Goal: Find specific page/section: Find specific page/section

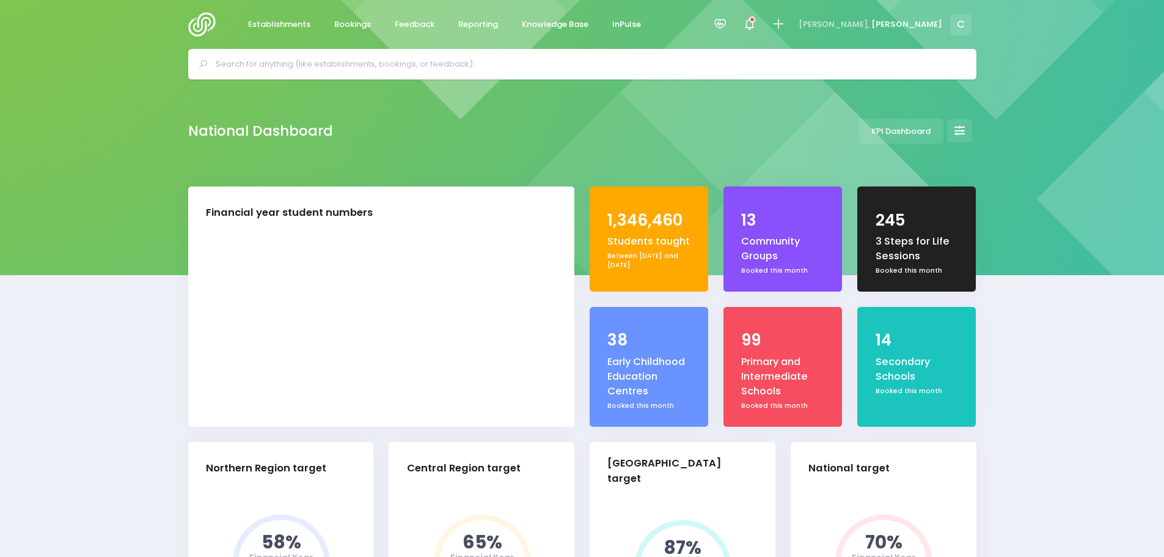
select select "5"
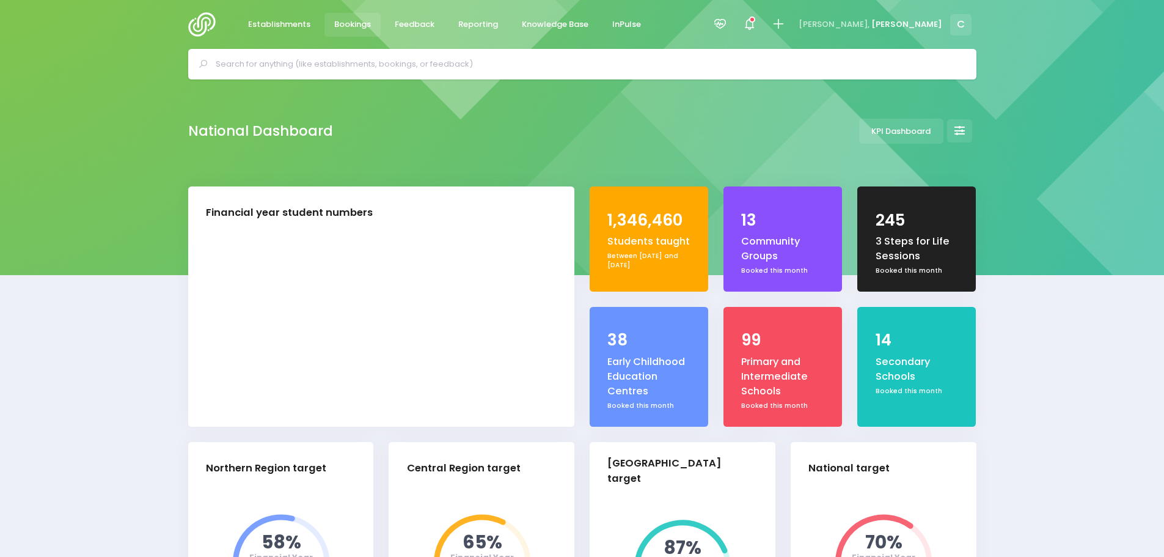
click at [350, 20] on span "Bookings" at bounding box center [352, 24] width 37 height 12
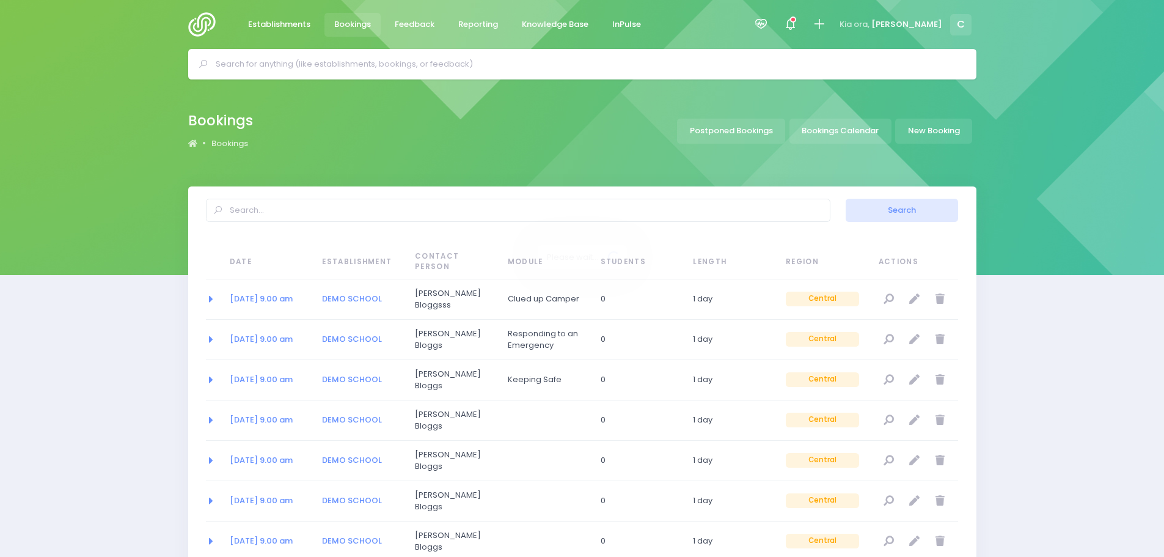
select select "20"
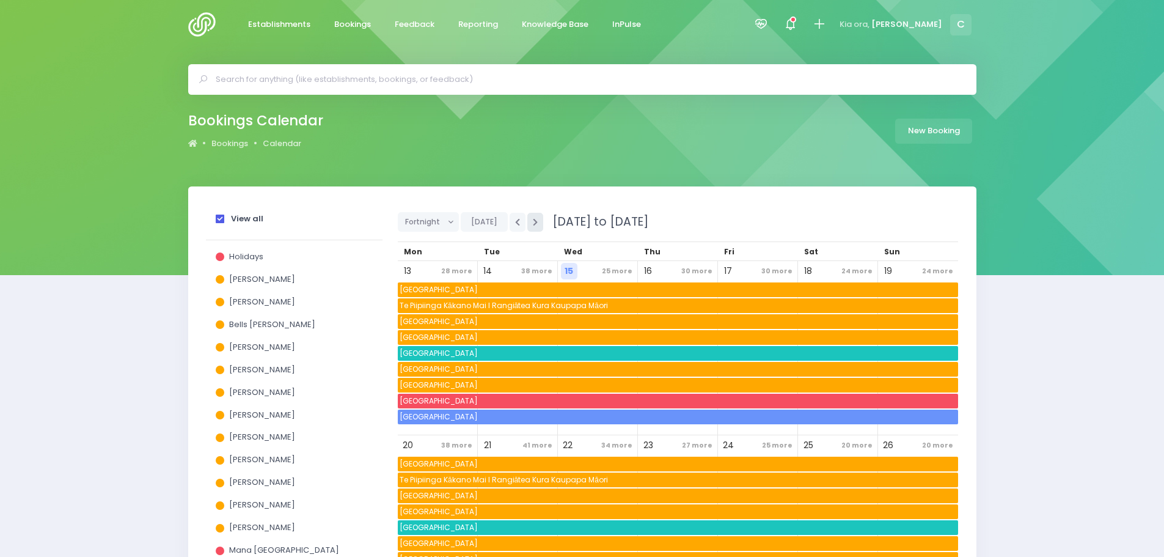
click at [533, 218] on icon "button" at bounding box center [535, 222] width 5 height 8
click at [533, 219] on icon "button" at bounding box center [535, 222] width 5 height 8
click at [510, 220] on button "button" at bounding box center [518, 222] width 16 height 19
click at [218, 218] on span at bounding box center [220, 218] width 9 height 9
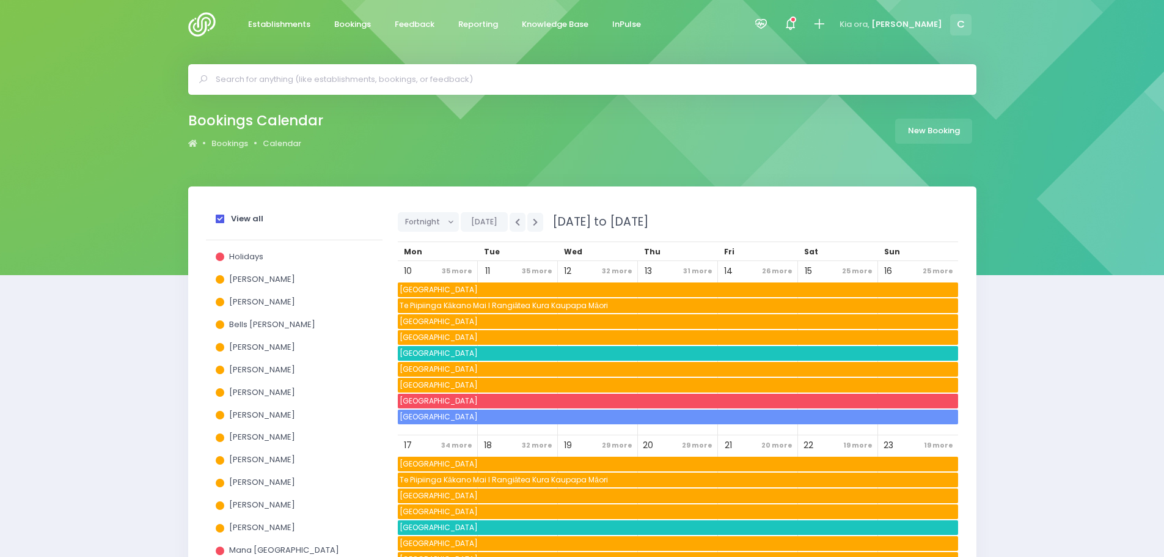
click at [0, 0] on input "View all" at bounding box center [0, 0] width 0 height 0
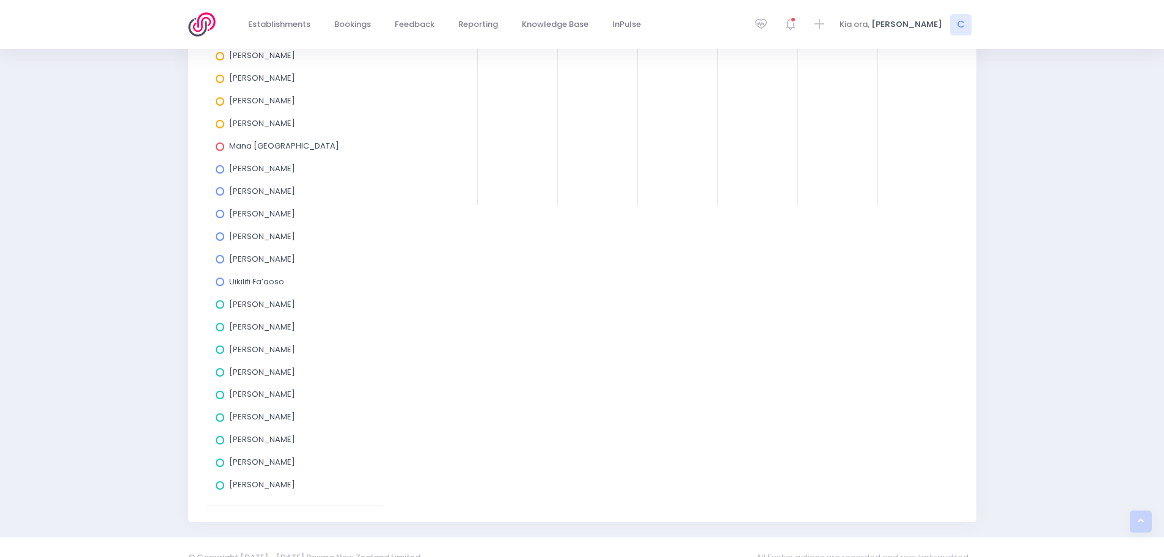
scroll to position [424, 0]
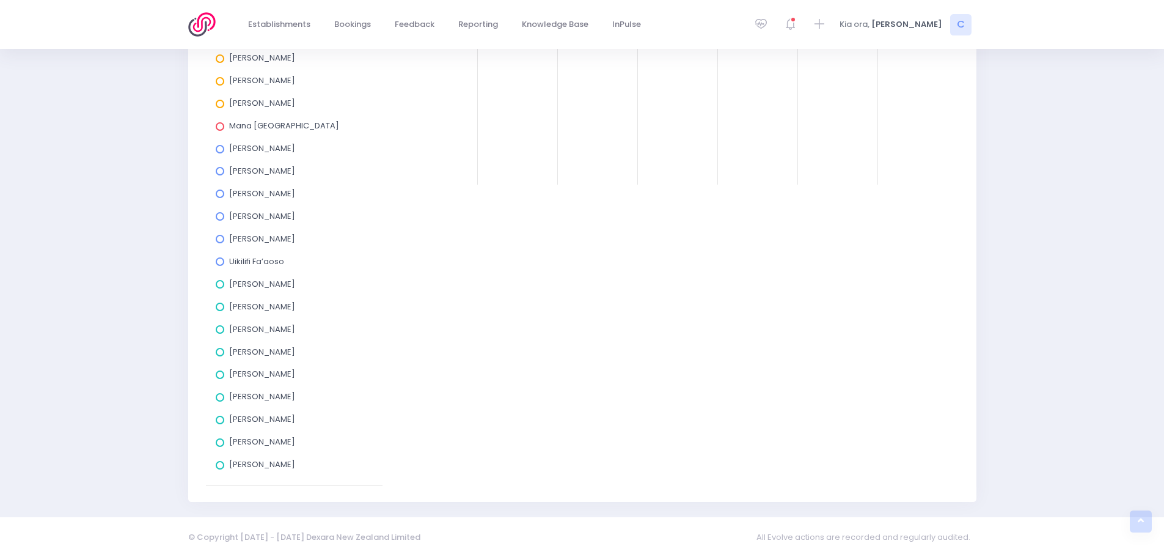
click at [220, 329] on span at bounding box center [220, 329] width 9 height 9
click at [0, 0] on input "[PERSON_NAME]" at bounding box center [0, 0] width 0 height 0
click at [219, 439] on span at bounding box center [220, 442] width 9 height 9
click at [0, 0] on input "[PERSON_NAME]" at bounding box center [0, 0] width 0 height 0
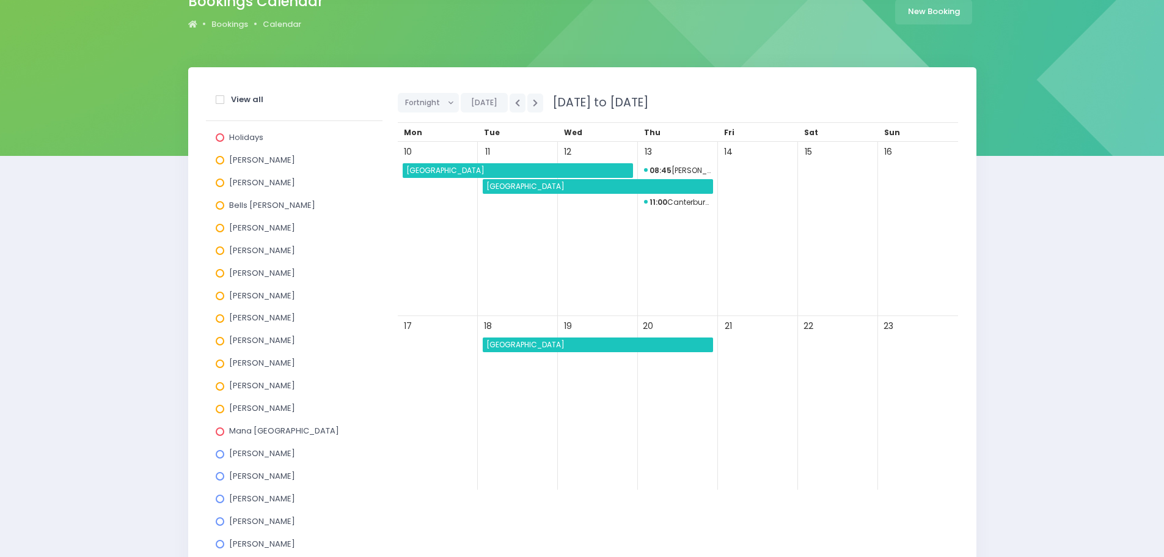
scroll to position [119, 0]
click at [533, 100] on icon "button" at bounding box center [535, 104] width 5 height 8
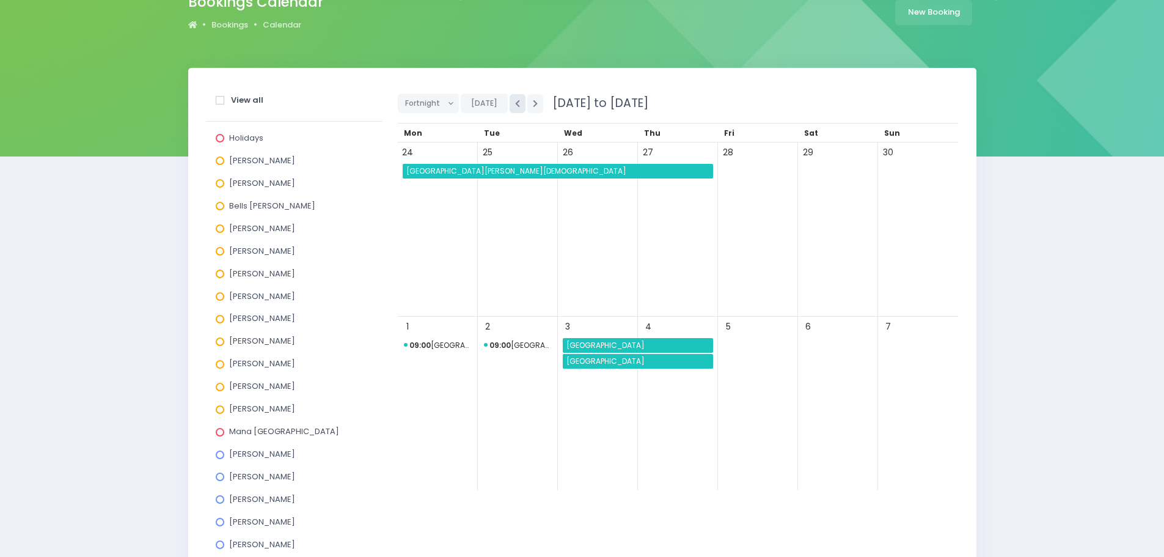
click at [515, 103] on icon "button" at bounding box center [517, 104] width 5 height 8
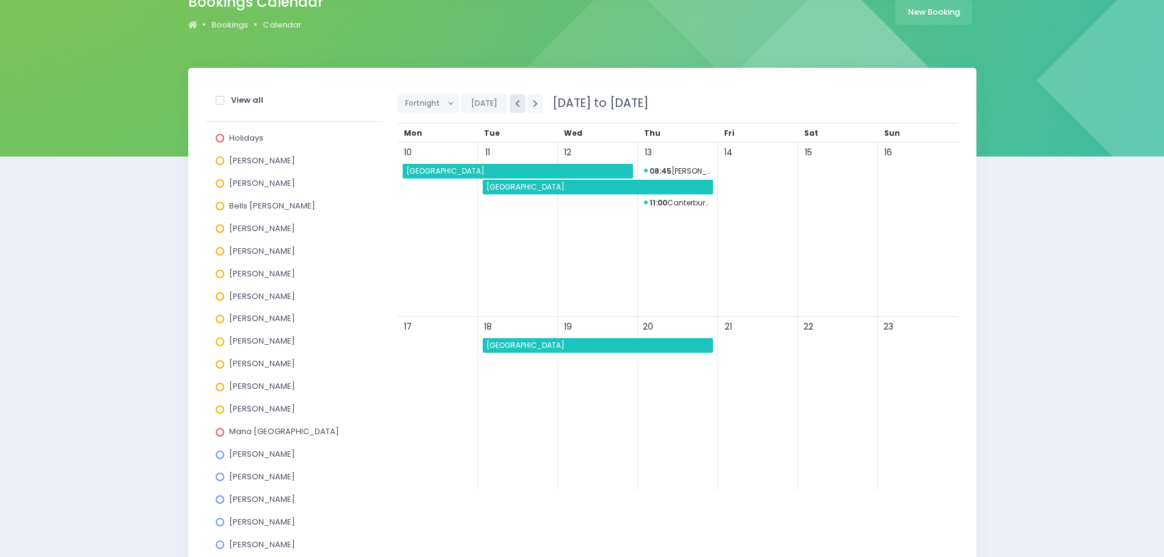
scroll to position [180, 0]
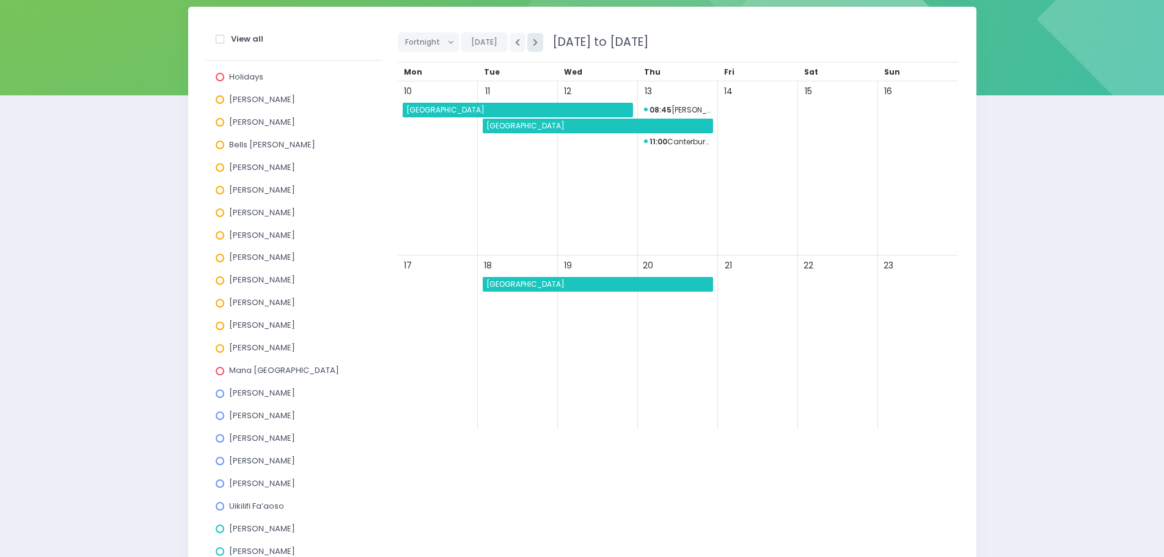
click at [533, 41] on icon "button" at bounding box center [535, 42] width 5 height 8
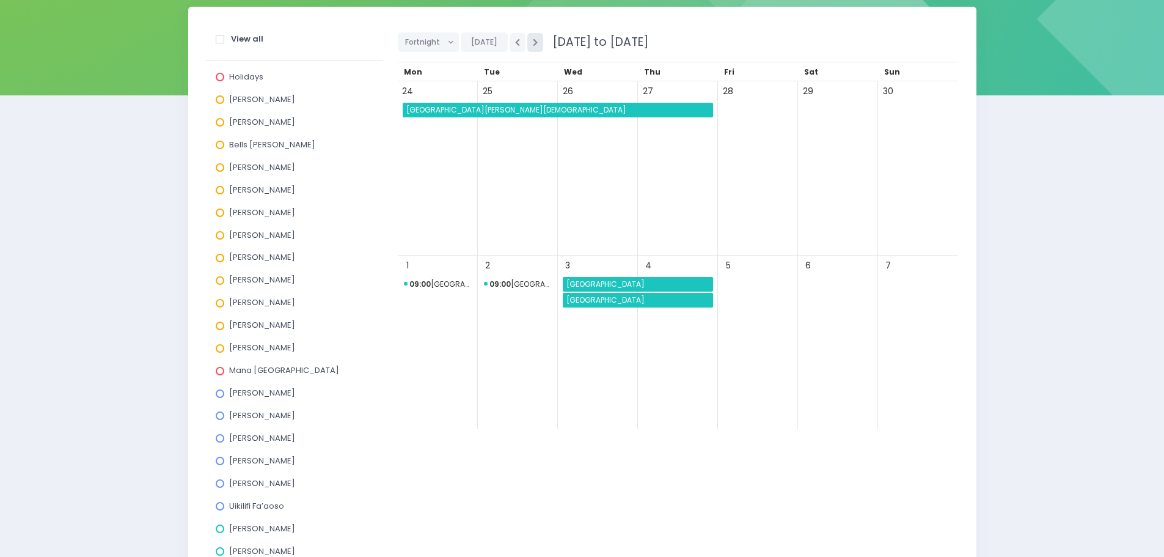
click at [533, 41] on icon "button" at bounding box center [535, 42] width 5 height 8
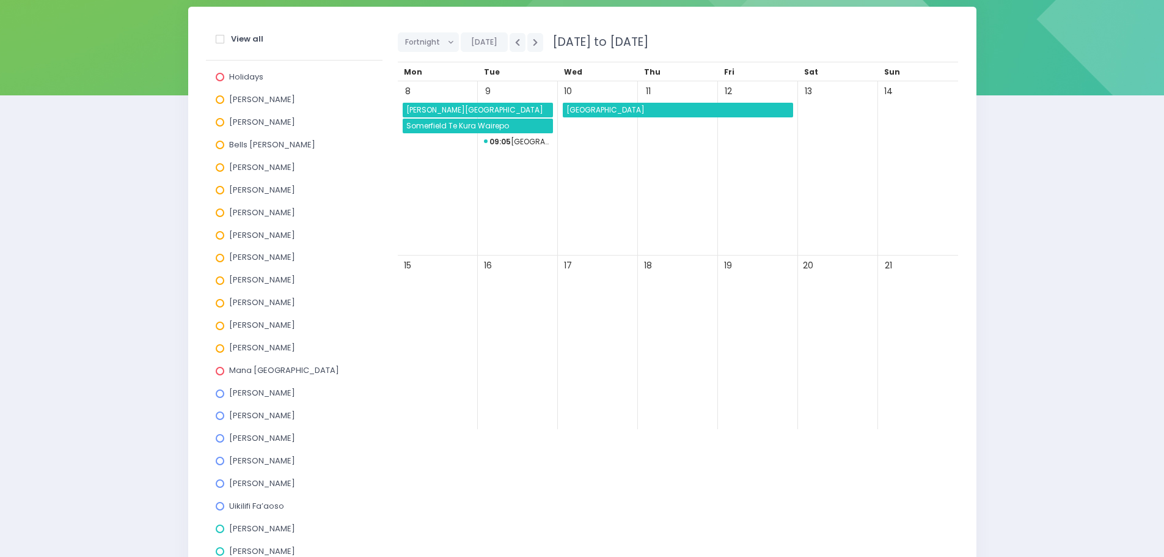
click at [612, 111] on span "Tai Tapu School" at bounding box center [679, 110] width 229 height 15
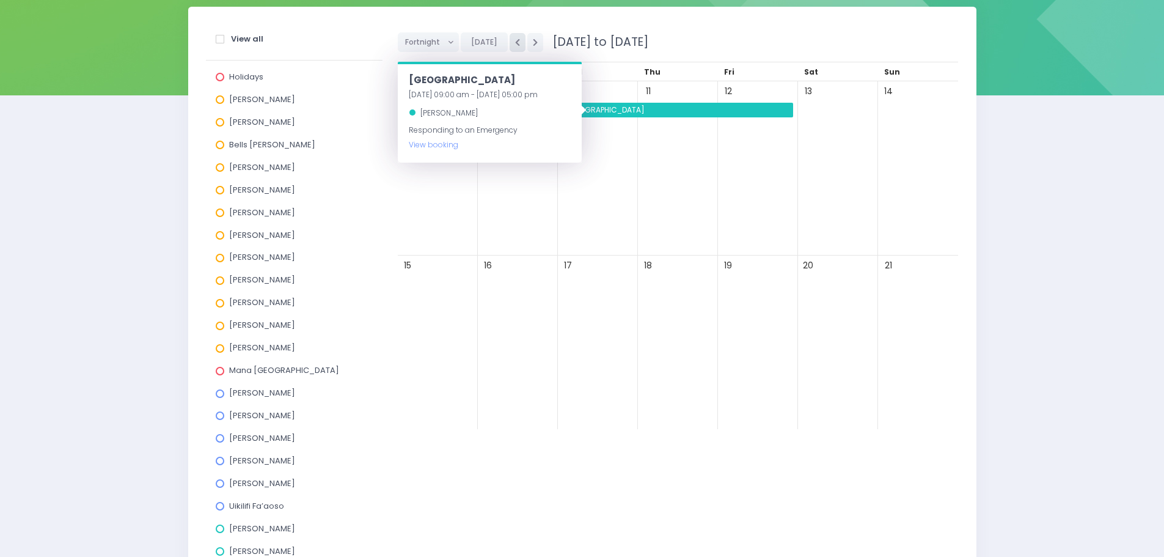
click at [515, 38] on icon "button" at bounding box center [517, 42] width 5 height 8
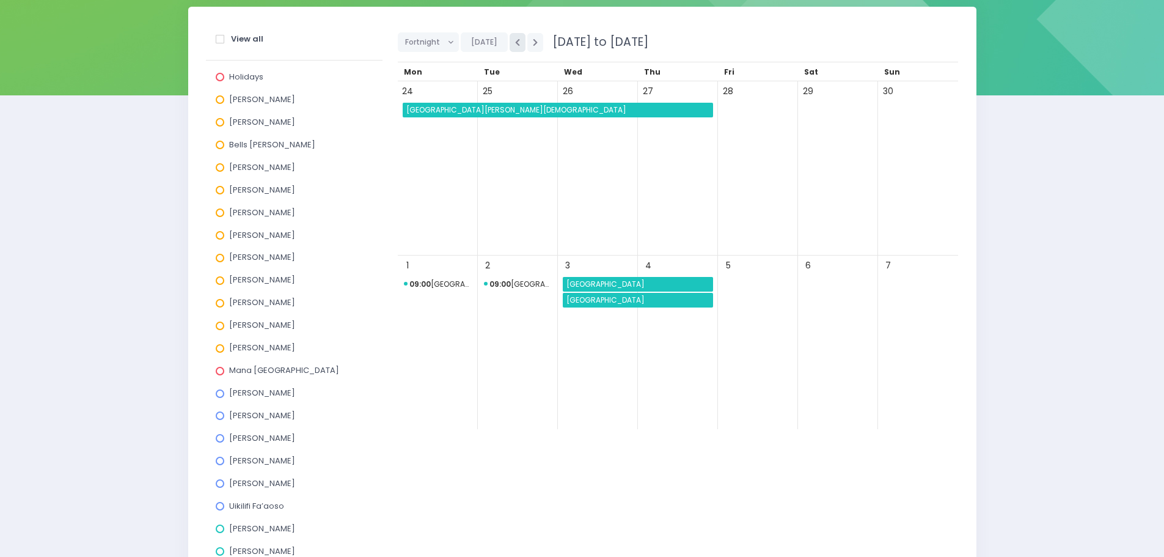
click at [515, 43] on icon "button" at bounding box center [517, 42] width 5 height 8
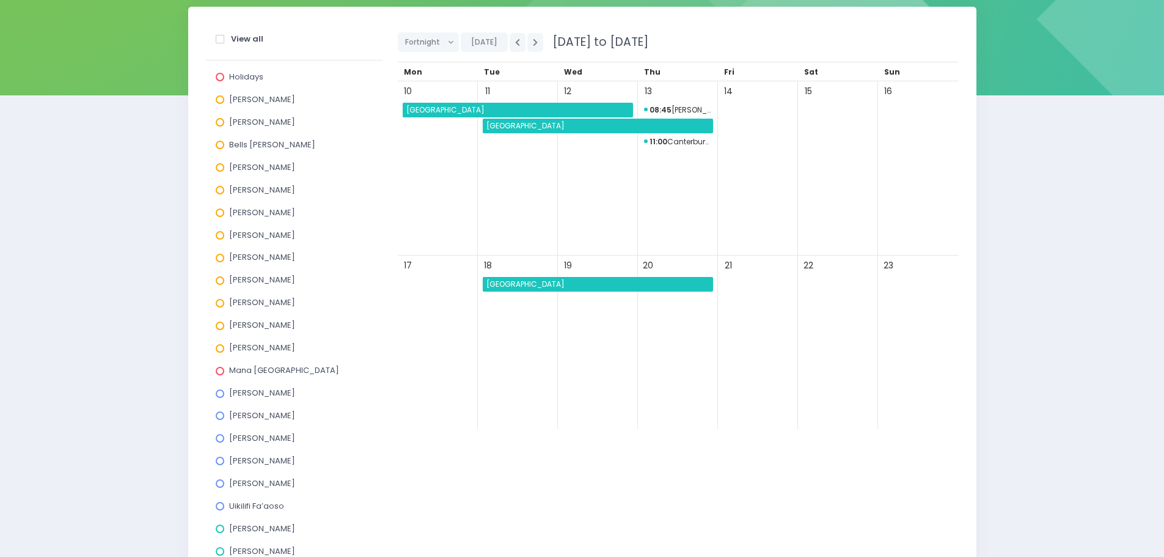
click at [95, 236] on div "View all Holidays Alicia Smale Annette Binnie Bells Glenn Ebby Poutu Jel Polloc…" at bounding box center [582, 376] width 1164 height 739
